Goal: Information Seeking & Learning: Learn about a topic

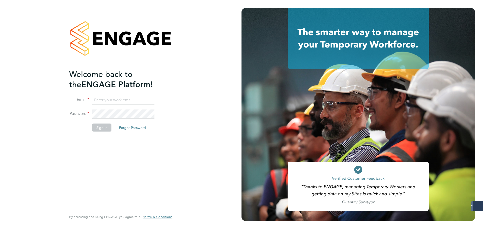
drag, startPoint x: 113, startPoint y: 102, endPoint x: 121, endPoint y: 103, distance: 8.4
click at [113, 102] on input at bounding box center [123, 100] width 62 height 9
type input "[PERSON_NAME][EMAIL_ADDRESS][DOMAIN_NAME]"
click at [99, 127] on button "Sign In" at bounding box center [101, 128] width 19 height 8
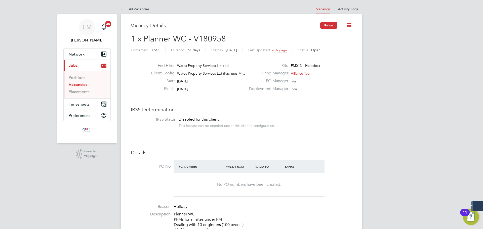
click at [326, 25] on button "Follow" at bounding box center [328, 25] width 17 height 7
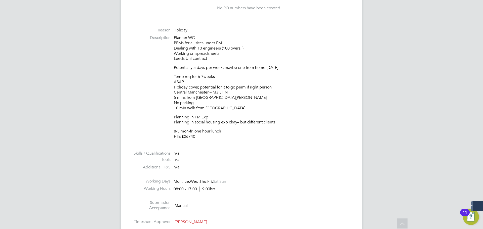
scroll to position [201, 0]
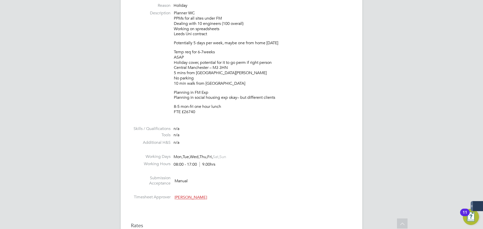
drag, startPoint x: 205, startPoint y: 113, endPoint x: 172, endPoint y: 14, distance: 105.0
click at [172, 14] on li "Description Planner WC PPMs for all sites under FM Dealing with 10 engineers (1…" at bounding box center [241, 65] width 221 height 109
copy div "Planner WC PPMs for all sites under FM Dealing with 10 engineers (100 overall) …"
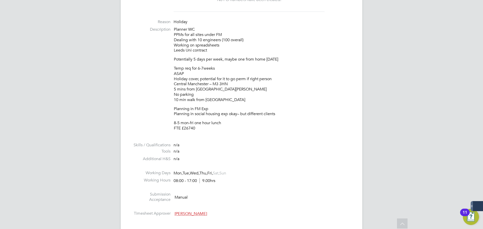
scroll to position [176, 0]
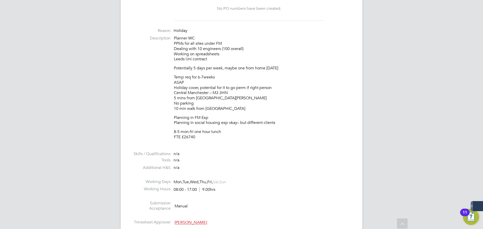
click at [251, 75] on p "Temp req for 6-7weeks ASAP Holiday cover, potential for it to go perm if right …" at bounding box center [263, 93] width 178 height 37
drag, startPoint x: 202, startPoint y: 137, endPoint x: 177, endPoint y: 36, distance: 104.0
click at [176, 36] on div "Planner WC PPMs for all sites under FM Dealing with 10 engineers (100 overall) …" at bounding box center [263, 88] width 178 height 104
copy div "lanner WC PPMs for all sites under FM Dealing with 10 engineers (100 overall) W…"
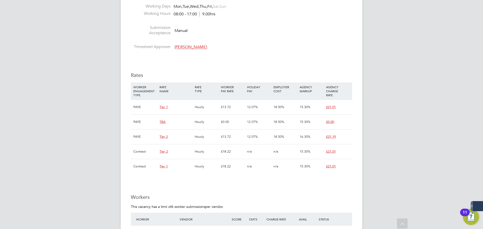
scroll to position [352, 0]
